Goal: Transaction & Acquisition: Book appointment/travel/reservation

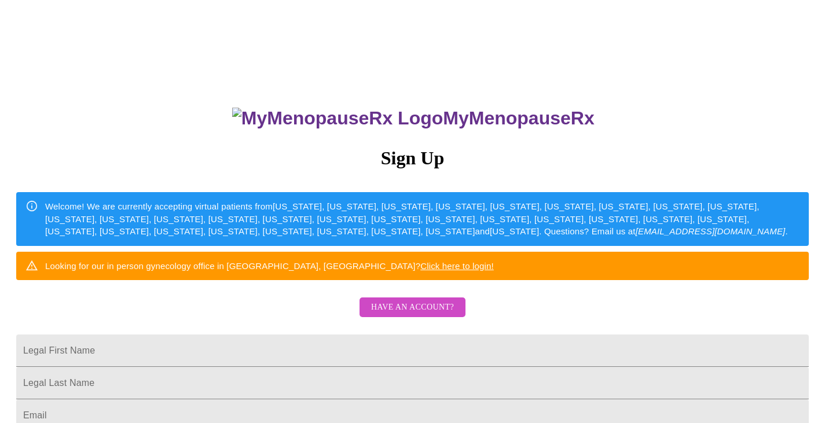
click at [447, 315] on span "Have an account?" at bounding box center [412, 308] width 83 height 14
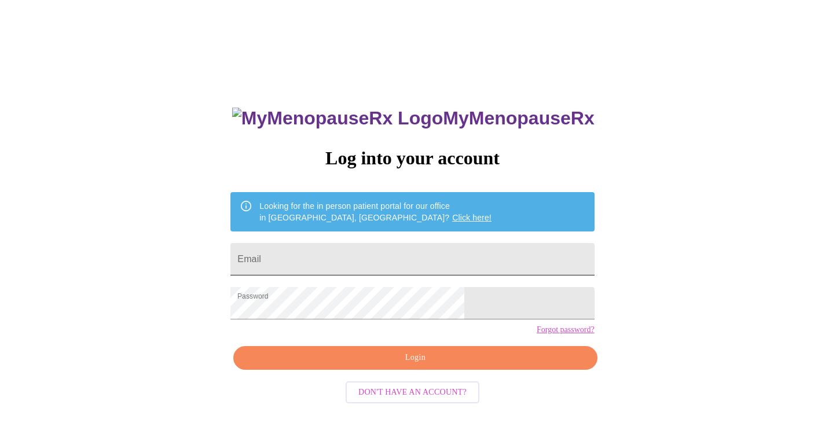
click at [428, 257] on input "Email" at bounding box center [413, 259] width 364 height 32
type input "toll@berlin.com"
click at [434, 365] on span "Login" at bounding box center [415, 358] width 337 height 14
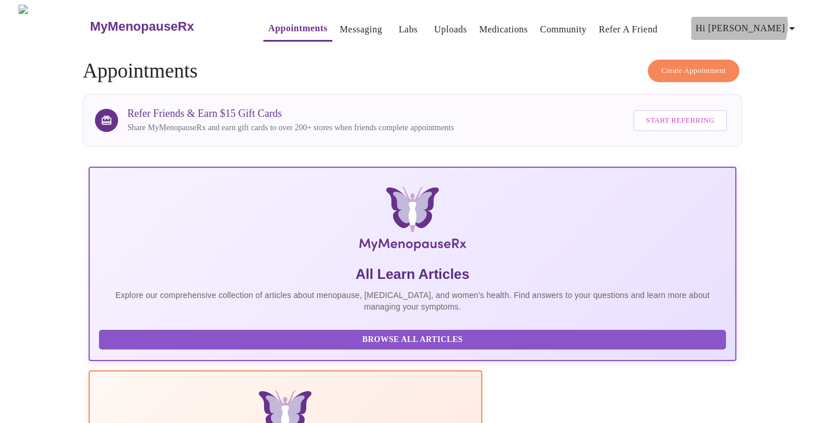
click at [780, 20] on span "Hi [PERSON_NAME]" at bounding box center [747, 28] width 103 height 16
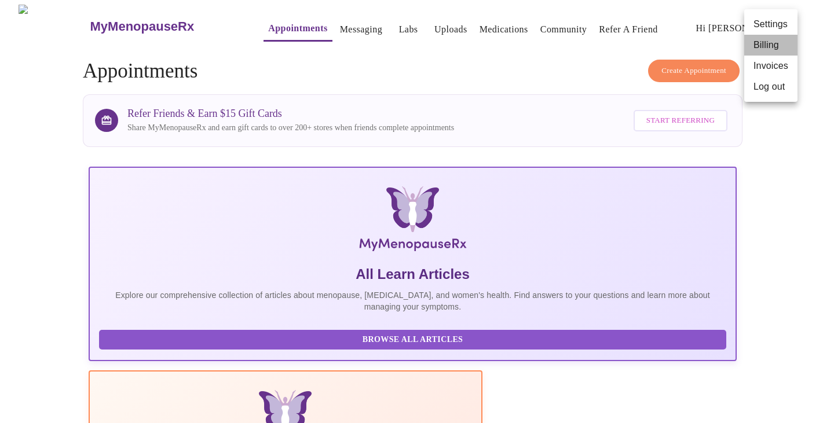
click at [778, 43] on li "Billing" at bounding box center [770, 45] width 53 height 21
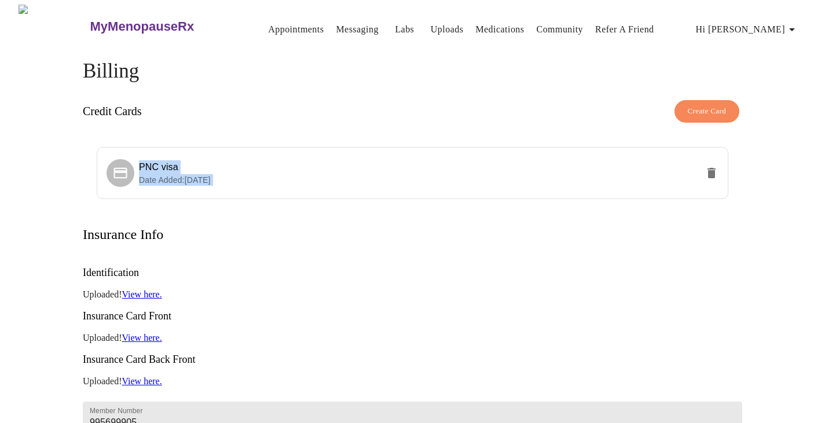
drag, startPoint x: 824, startPoint y: 119, endPoint x: 831, endPoint y: 167, distance: 49.1
click at [825, 167] on html "MyMenopauseRx Appointments Messaging Labs Uploads Medications Community Refer a…" at bounding box center [412, 379] width 825 height 758
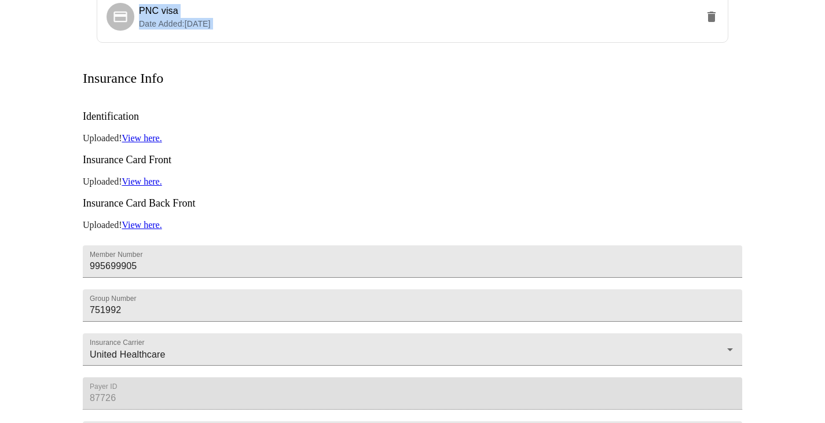
scroll to position [158, 0]
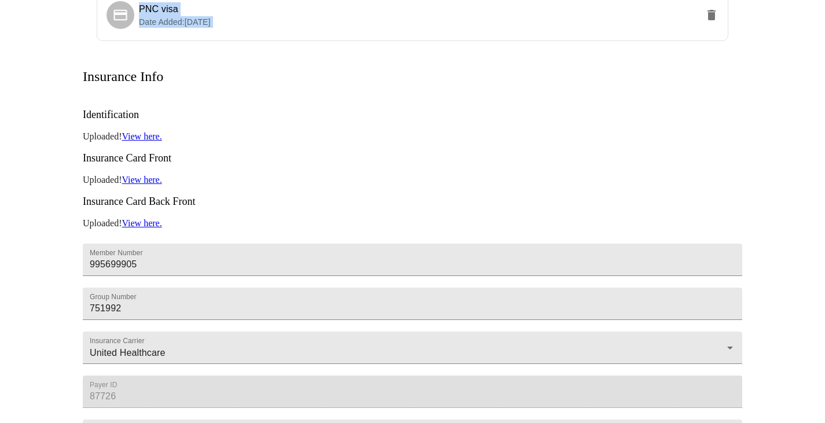
click at [149, 175] on link "View here." at bounding box center [142, 180] width 40 height 10
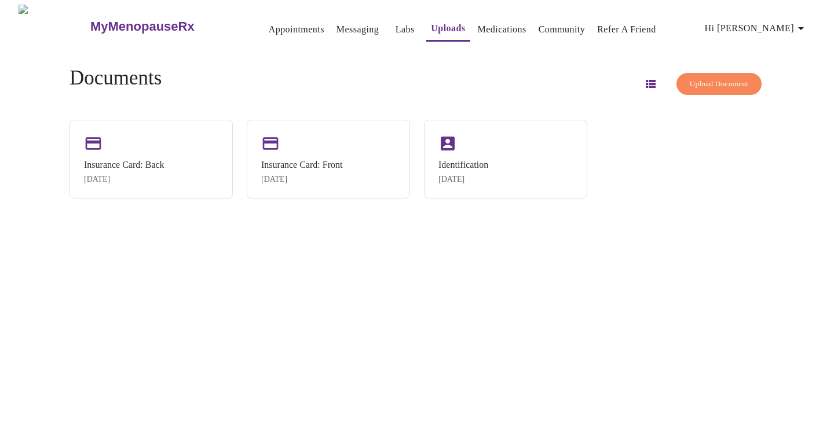
click at [714, 78] on span "Upload Document" at bounding box center [719, 84] width 58 height 13
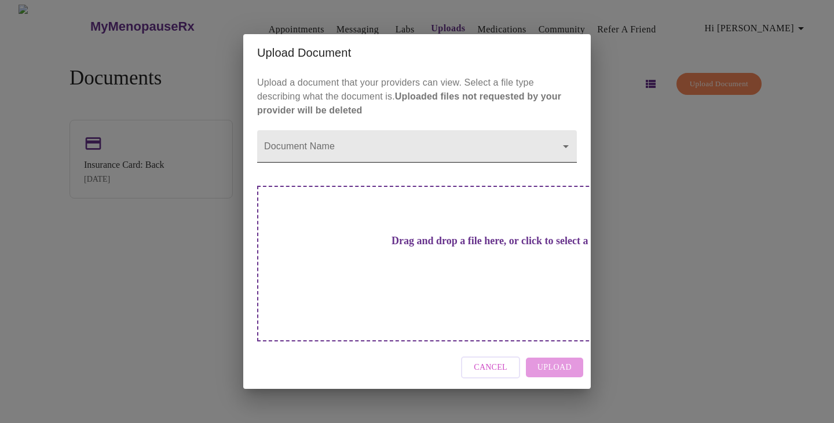
click at [412, 166] on body "MyMenopauseRx Appointments Messaging Labs Uploads Medications Community Refer a…" at bounding box center [417, 216] width 825 height 423
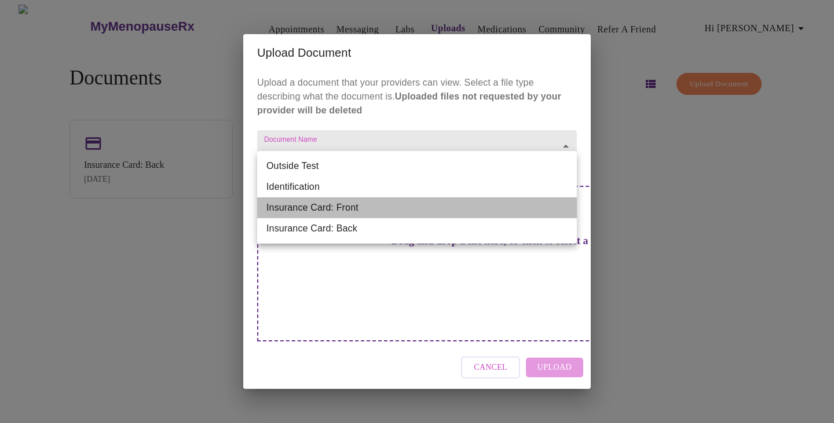
click at [398, 211] on li "Insurance Card: Front" at bounding box center [417, 207] width 320 height 21
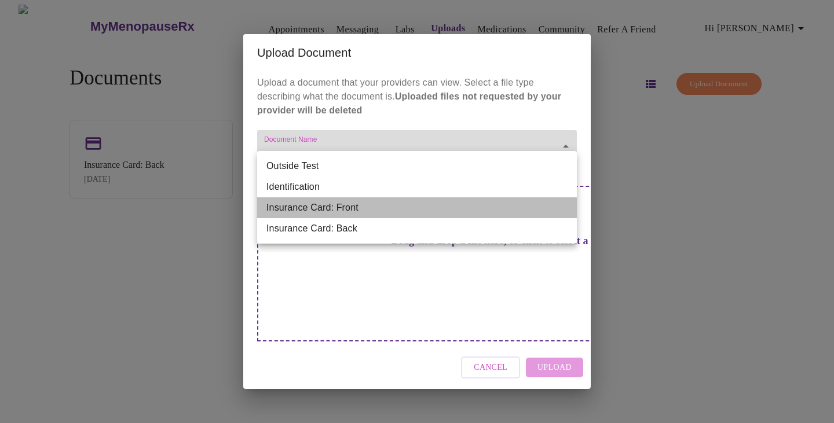
type input "Insurance Card: Front"
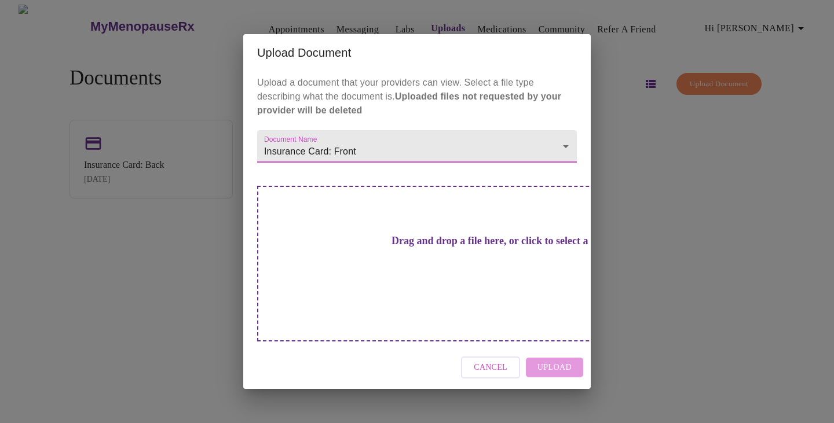
click at [467, 247] on h3 "Drag and drop a file here, or click to select a file" at bounding box center [498, 241] width 320 height 12
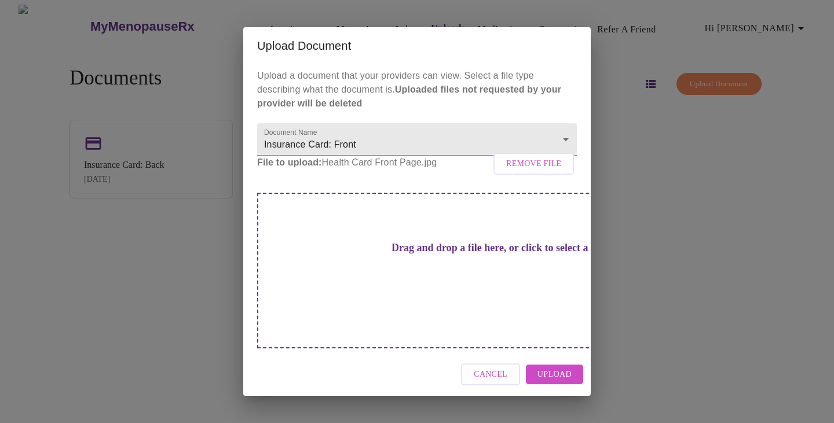
click at [565, 368] on span "Upload" at bounding box center [554, 375] width 34 height 14
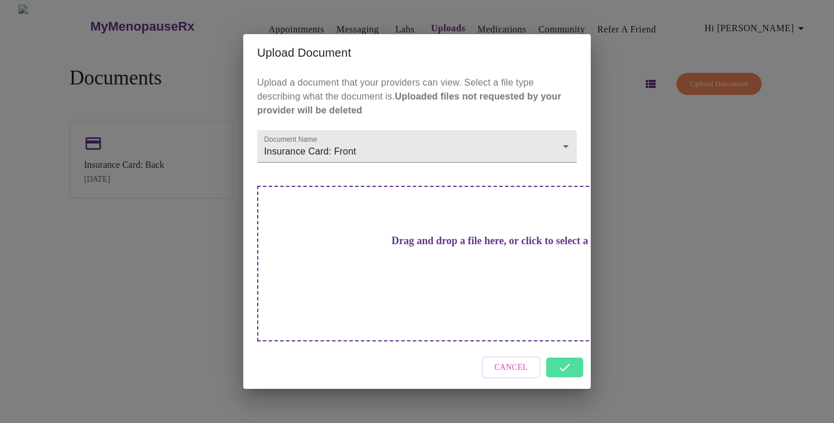
click at [564, 351] on div "Cancel" at bounding box center [416, 367] width 347 height 43
click at [554, 346] on div "Cancel" at bounding box center [416, 367] width 347 height 43
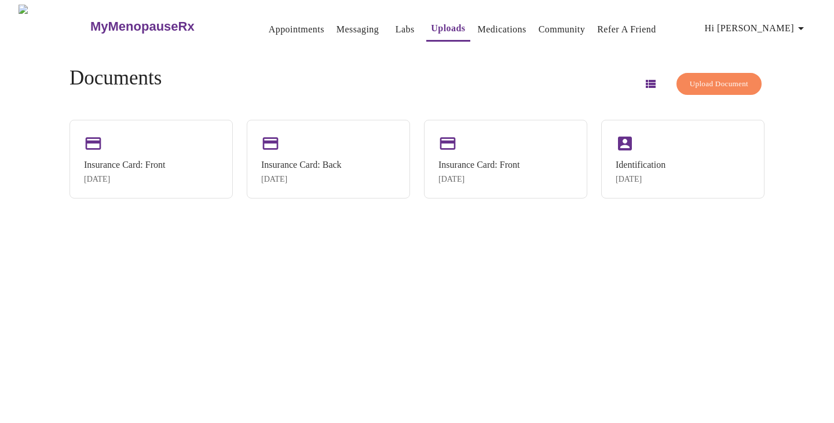
click at [664, 230] on div "MyMenopauseRx Appointments Messaging Labs Uploads Medications Community Refer a…" at bounding box center [417, 216] width 825 height 423
click at [727, 81] on span "Upload Document" at bounding box center [719, 84] width 58 height 13
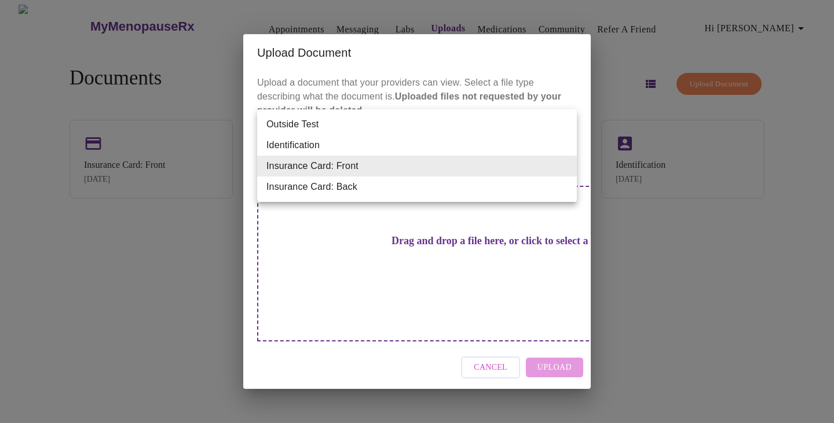
click at [549, 166] on body "MyMenopauseRx Appointments Messaging Labs Uploads Medications Community Refer a…" at bounding box center [417, 216] width 825 height 423
click at [515, 187] on li "Insurance Card: Back" at bounding box center [417, 187] width 320 height 21
type input "Insurance Card: Back"
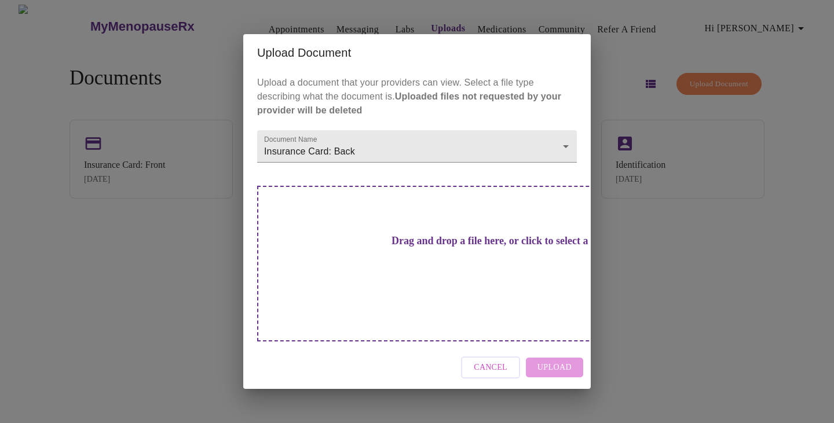
click at [474, 244] on h3 "Drag and drop a file here, or click to select a file" at bounding box center [498, 241] width 320 height 12
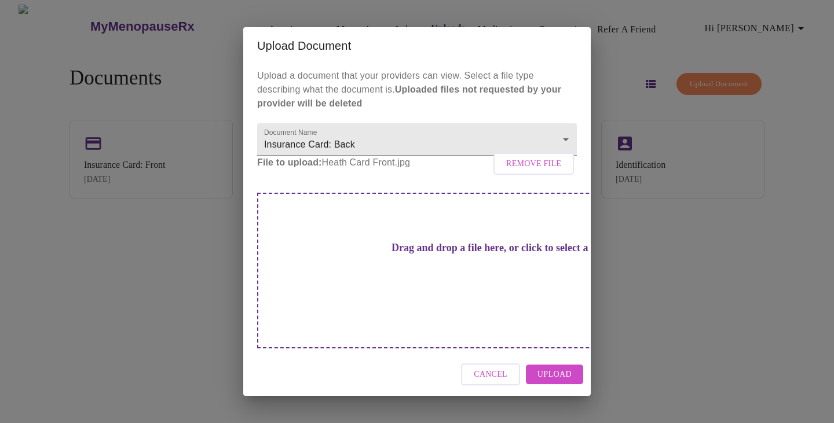
click at [547, 368] on span "Upload" at bounding box center [554, 375] width 34 height 14
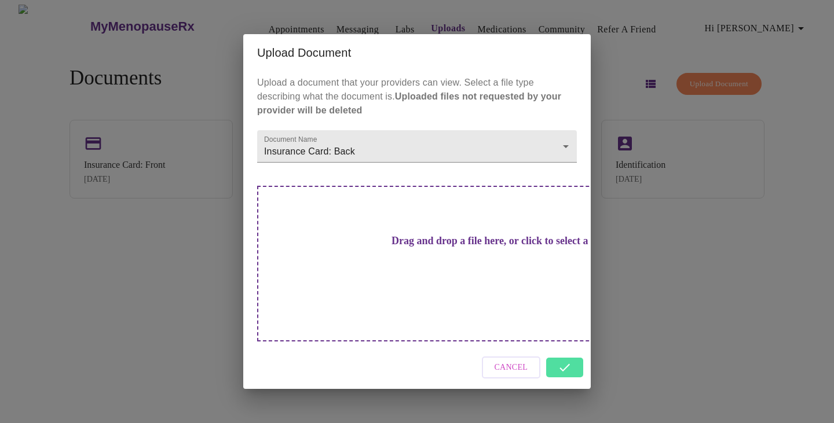
click at [566, 350] on div "Cancel" at bounding box center [416, 367] width 347 height 43
click at [662, 323] on div "Upload Document Upload a document that your providers can view. Select a file t…" at bounding box center [417, 211] width 834 height 423
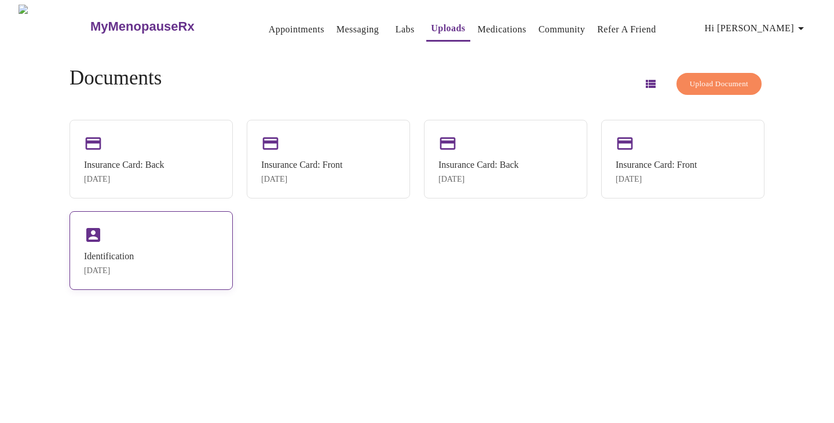
click at [134, 261] on div "Identification" at bounding box center [109, 256] width 50 height 10
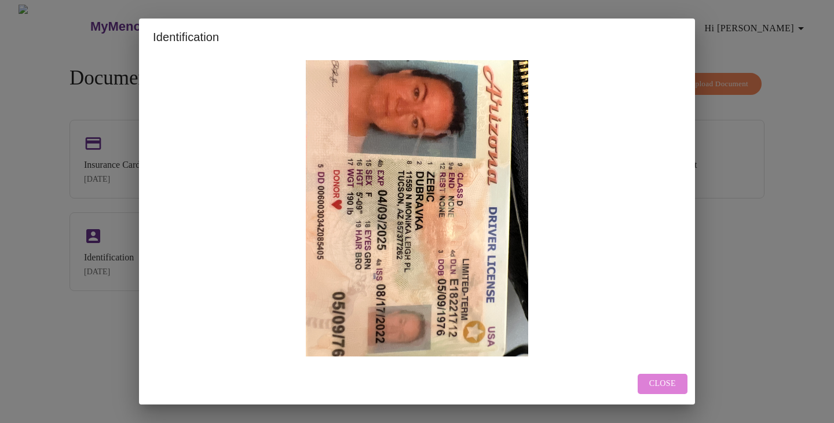
click at [664, 382] on span "Close" at bounding box center [662, 384] width 27 height 14
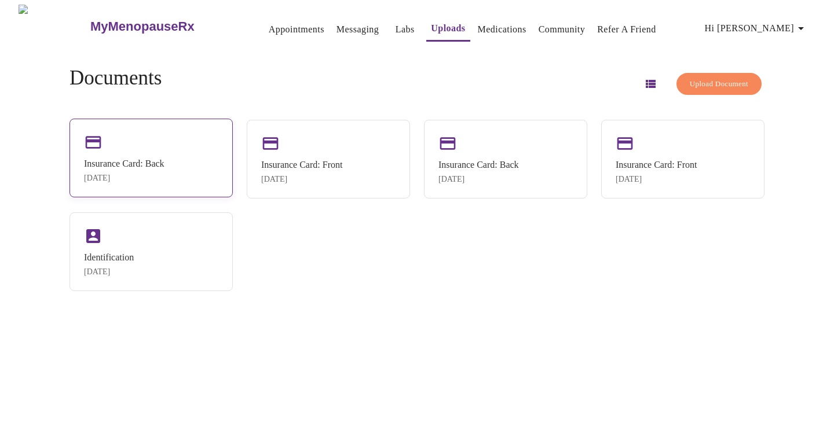
click at [159, 162] on div "Insurance Card: Back" at bounding box center [124, 164] width 81 height 10
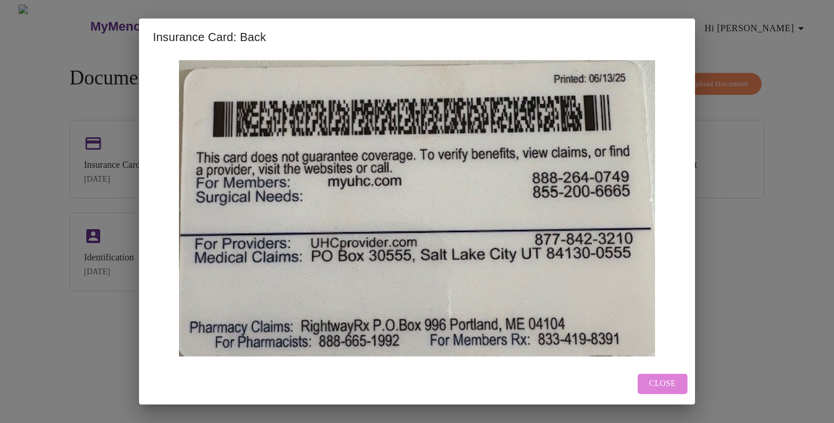
click at [670, 383] on span "Close" at bounding box center [662, 384] width 27 height 14
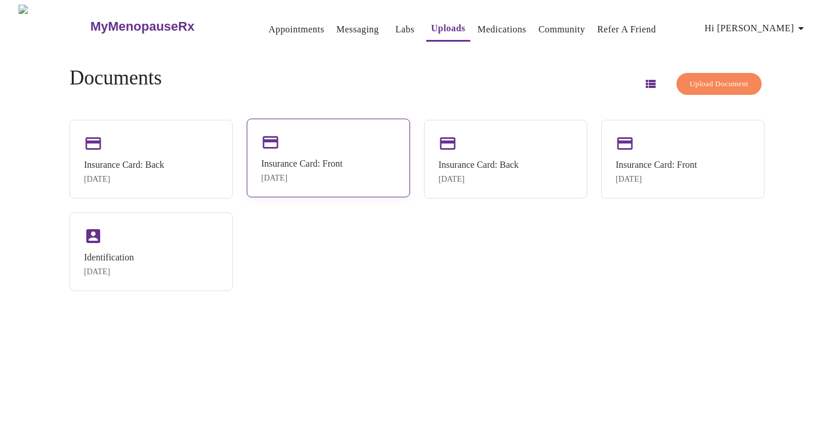
click at [334, 162] on div "Insurance Card: Front" at bounding box center [301, 164] width 81 height 10
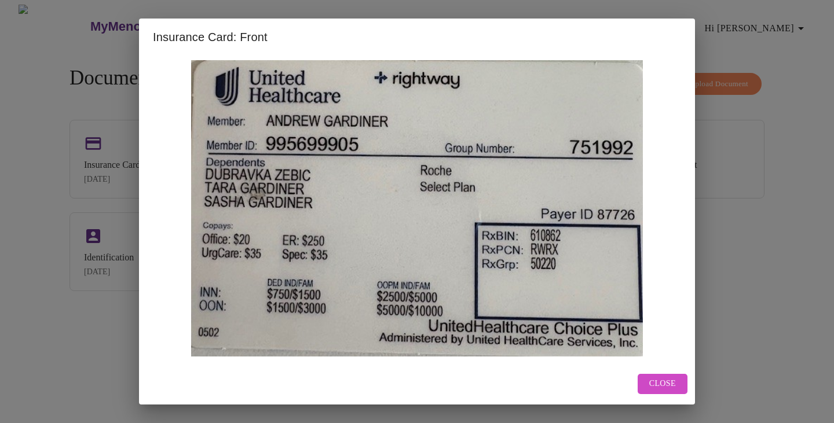
click at [674, 381] on span "Close" at bounding box center [662, 384] width 27 height 14
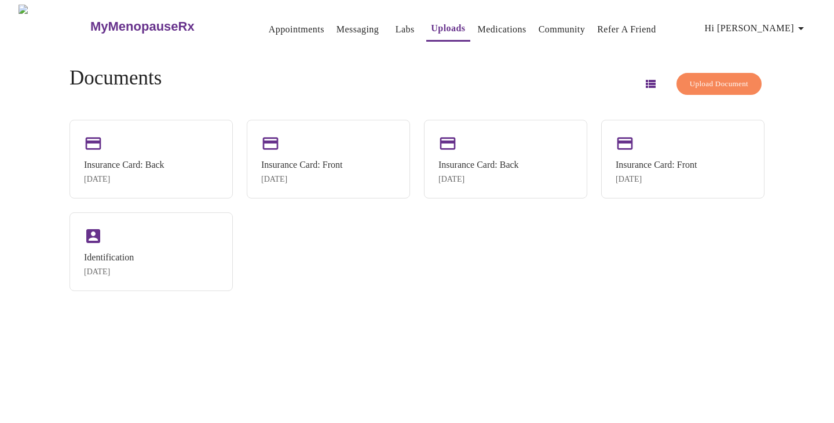
click at [281, 23] on link "Appointments" at bounding box center [297, 29] width 56 height 16
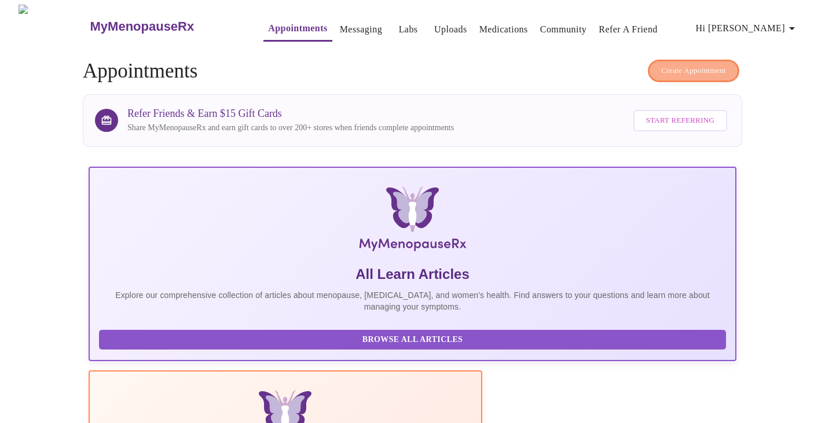
click at [723, 71] on span "Create Appointment" at bounding box center [693, 70] width 65 height 13
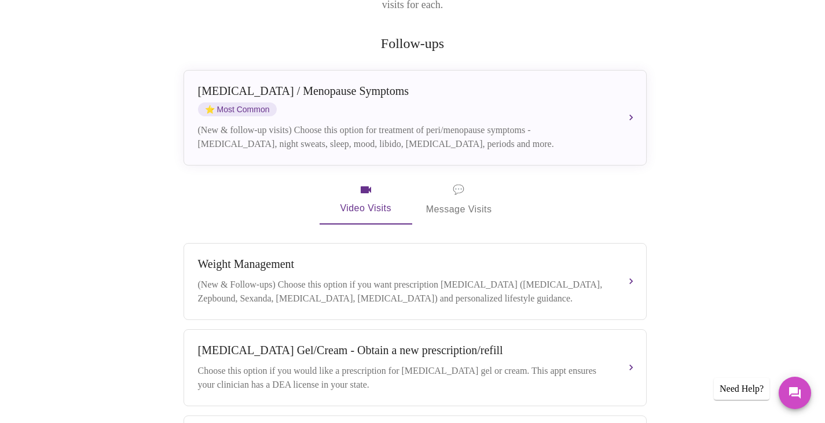
scroll to position [201, 0]
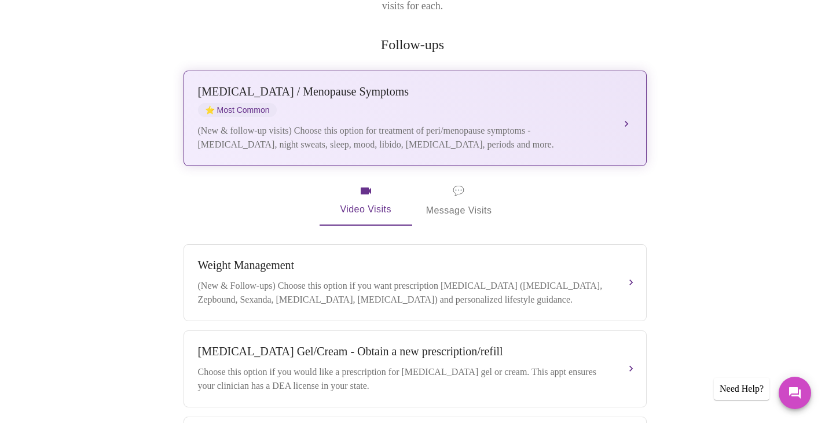
click at [628, 108] on button "[MEDICAL_DATA] / Menopause Symptoms ⭐ Most Common (New & follow-up visits) Choo…" at bounding box center [415, 119] width 463 height 96
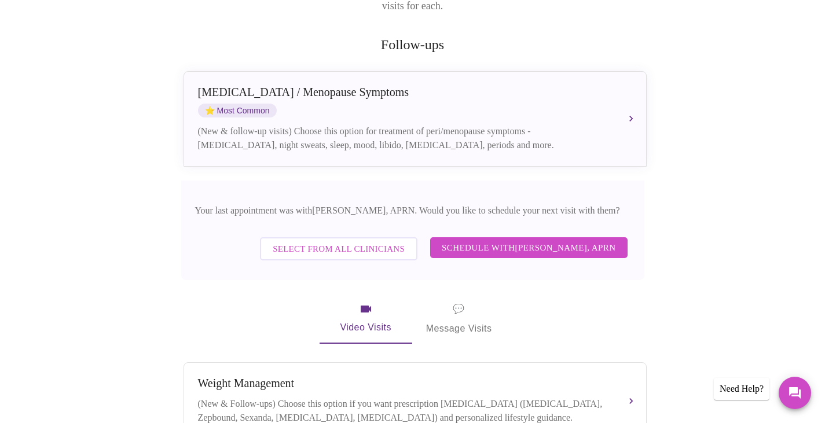
click at [514, 240] on span "Schedule with [PERSON_NAME], APRN" at bounding box center [529, 247] width 174 height 15
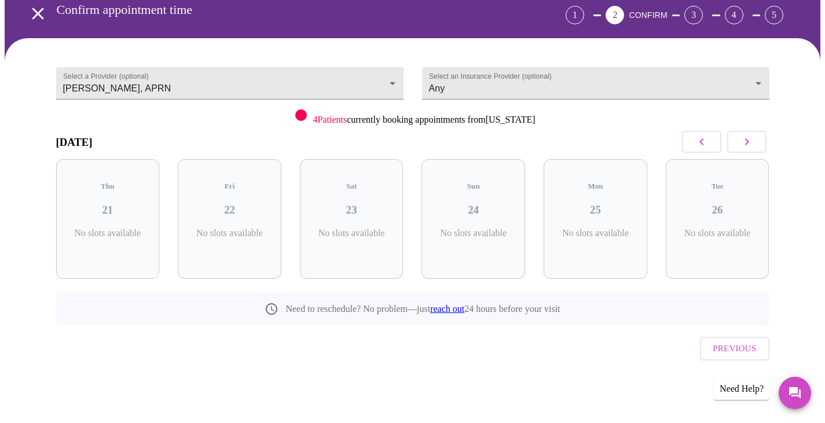
scroll to position [32, 0]
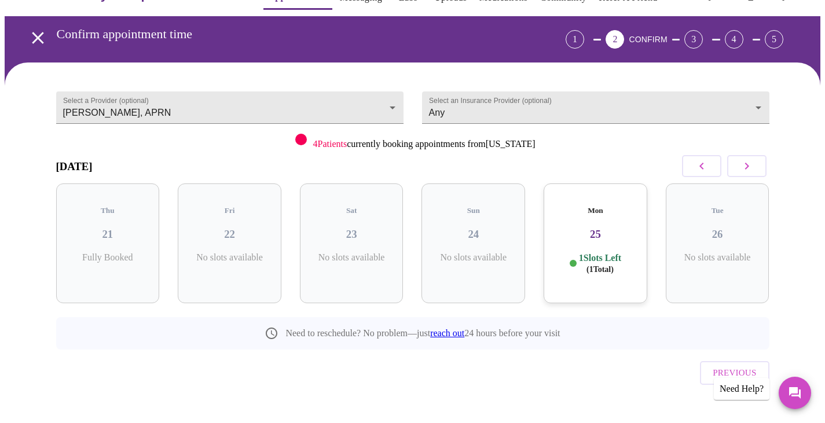
click at [605, 232] on div "Mon 25 1 Slots Left ( 1 Total)" at bounding box center [596, 244] width 104 height 120
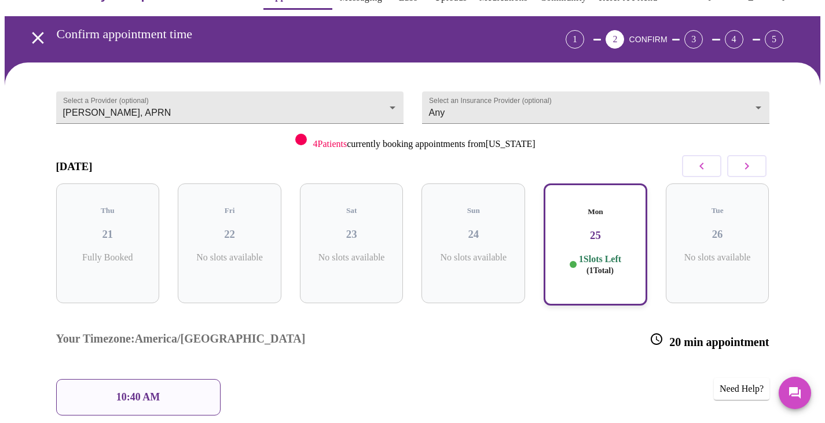
click at [176, 379] on div "10:40 AM" at bounding box center [138, 397] width 164 height 36
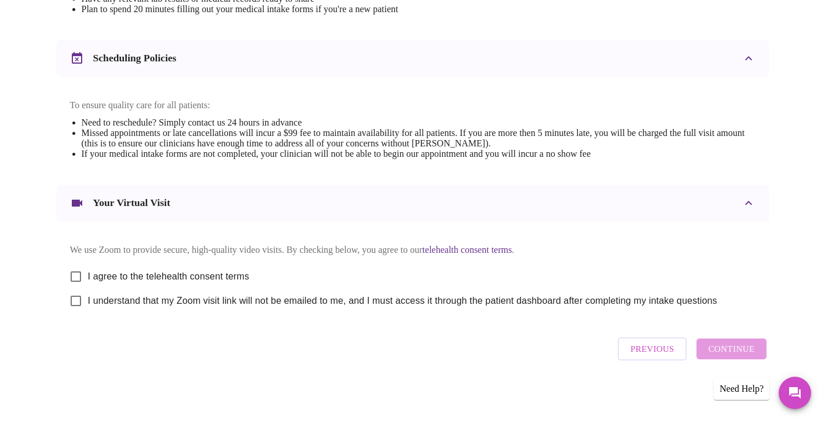
scroll to position [416, 0]
click at [79, 272] on input "I agree to the telehealth consent terms" at bounding box center [76, 277] width 24 height 24
checkbox input "true"
click at [76, 301] on input "I understand that my Zoom visit link will not be emailed to me, and I must acce…" at bounding box center [76, 301] width 24 height 24
checkbox input "true"
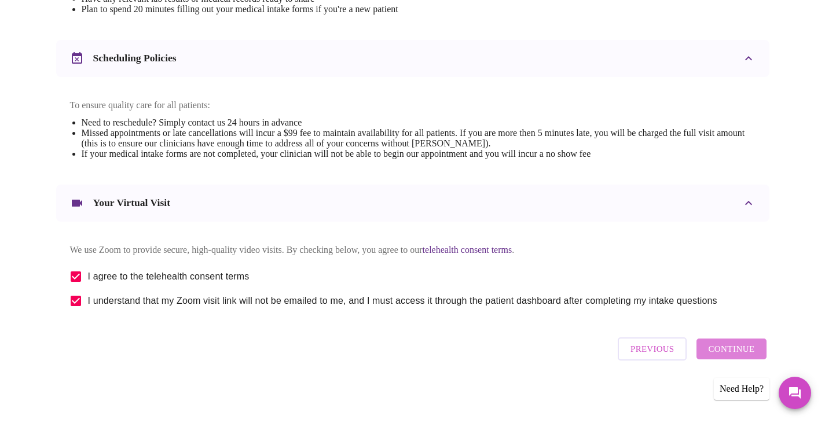
click at [743, 353] on span "Continue" at bounding box center [731, 349] width 46 height 15
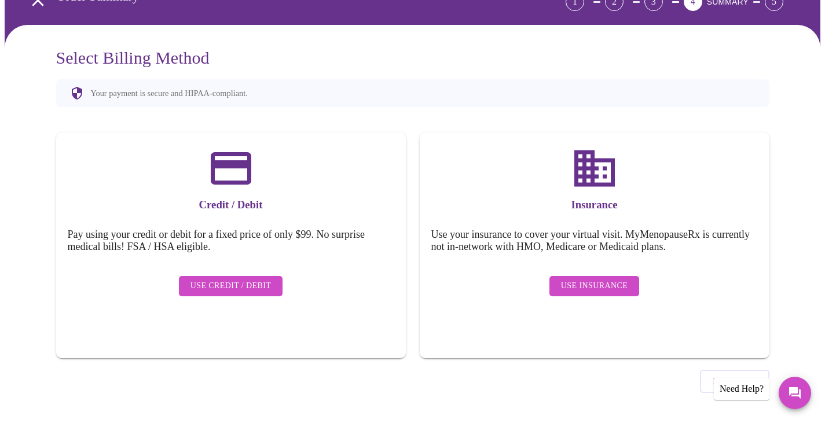
click at [587, 284] on span "Use Insurance" at bounding box center [594, 286] width 67 height 14
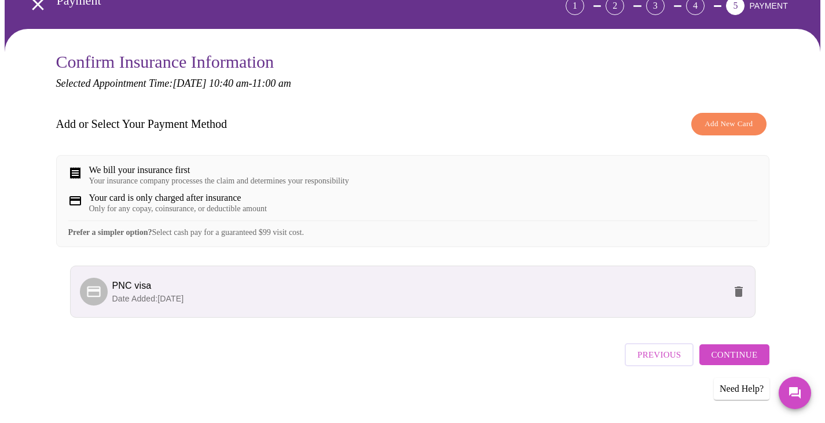
scroll to position [79, 0]
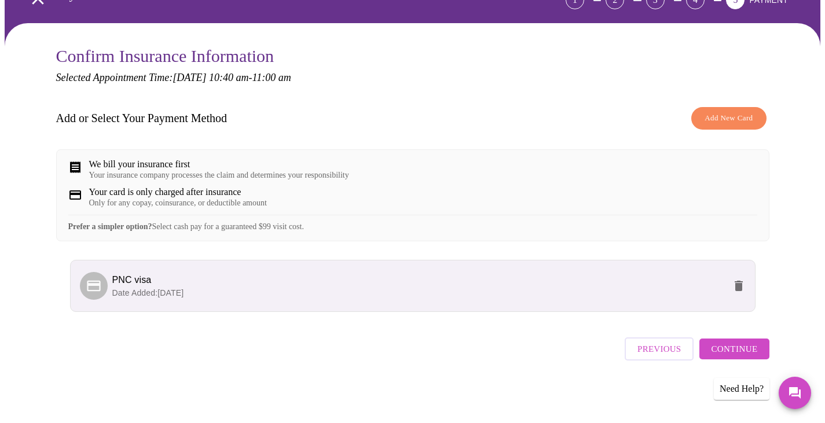
click at [744, 355] on span "Continue" at bounding box center [734, 349] width 46 height 15
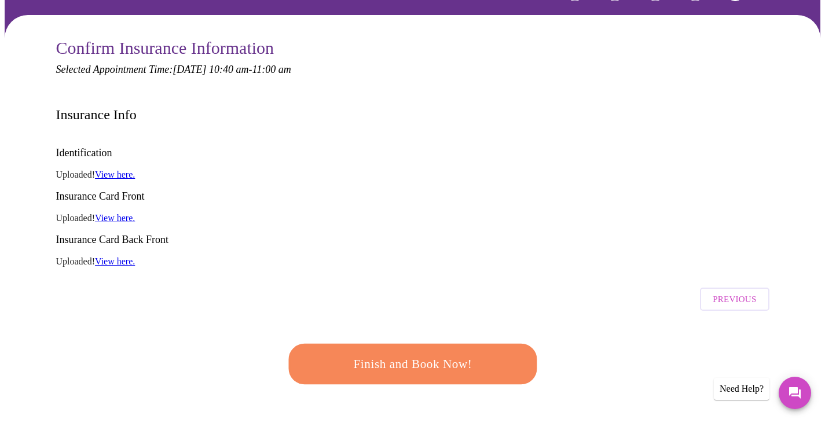
click at [431, 353] on span "Finish and Book Now!" at bounding box center [412, 363] width 217 height 21
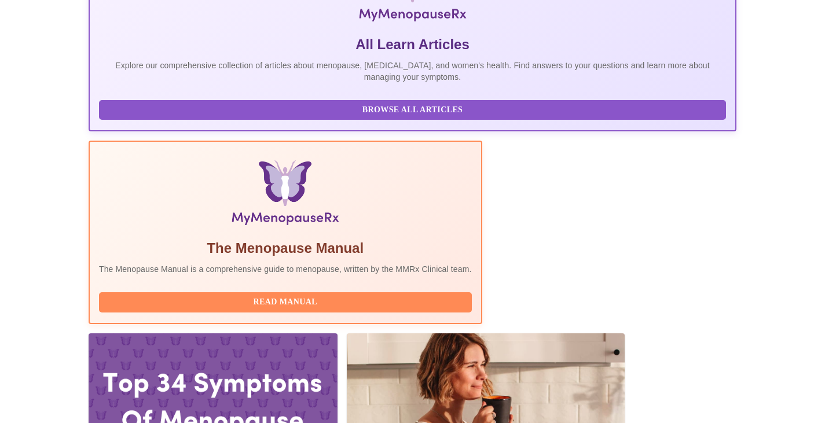
scroll to position [229, 0]
